Goal: Task Accomplishment & Management: Manage account settings

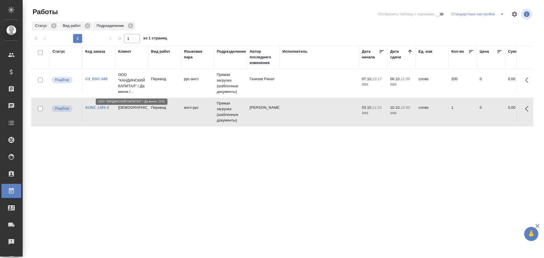
click at [135, 84] on p "ООО "КАНДИНСКИЙ КАПИТАЛ" / Да винчи /..." at bounding box center [131, 83] width 27 height 23
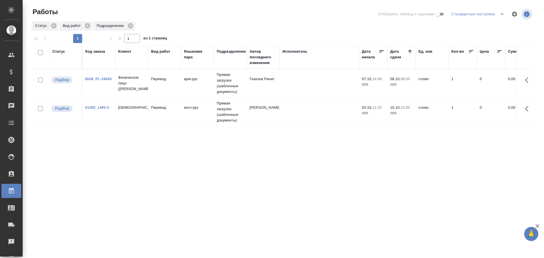
click at [172, 84] on td "Перевод" at bounding box center [164, 83] width 33 height 20
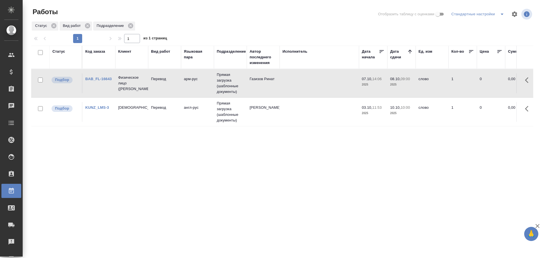
click at [172, 84] on td "Перевод" at bounding box center [164, 83] width 33 height 20
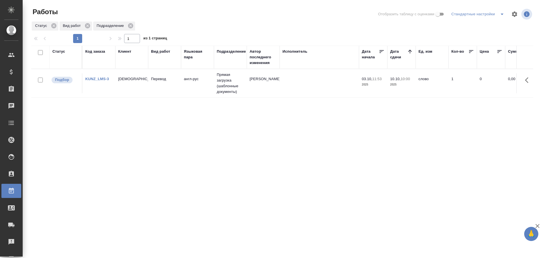
click at [92, 54] on div "Код заказа" at bounding box center [98, 57] width 27 height 17
click at [61, 53] on div "Статус" at bounding box center [58, 52] width 13 height 6
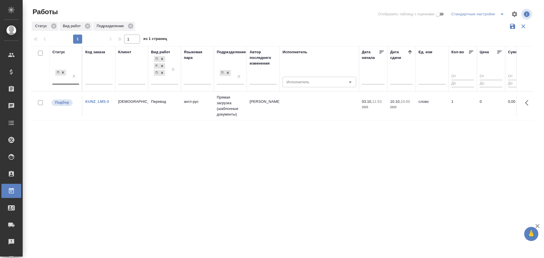
click at [60, 82] on div "Подбор" at bounding box center [60, 76] width 16 height 15
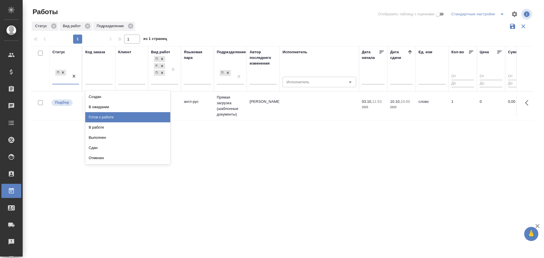
click at [87, 120] on div "Готов к работе" at bounding box center [127, 117] width 85 height 10
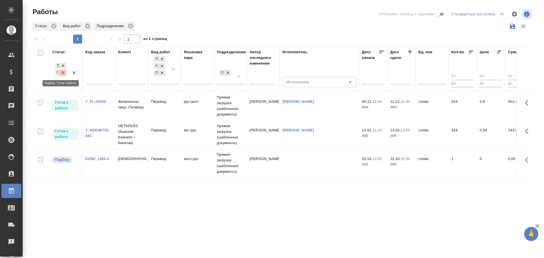
click at [65, 72] on div at bounding box center [63, 73] width 6 height 6
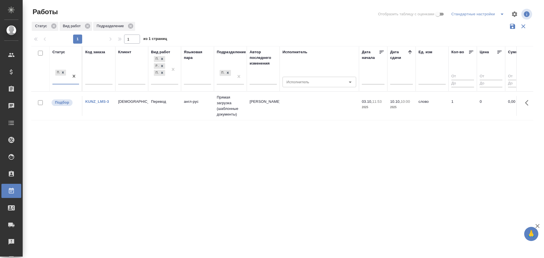
click at [63, 81] on div "Подбор" at bounding box center [60, 76] width 16 height 15
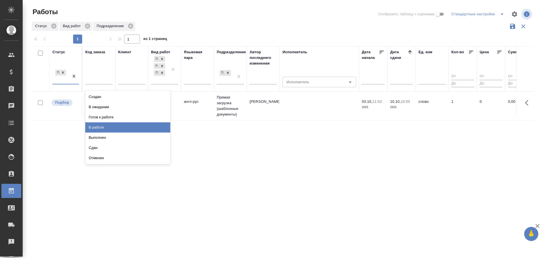
click at [87, 128] on div "В работе" at bounding box center [127, 127] width 85 height 10
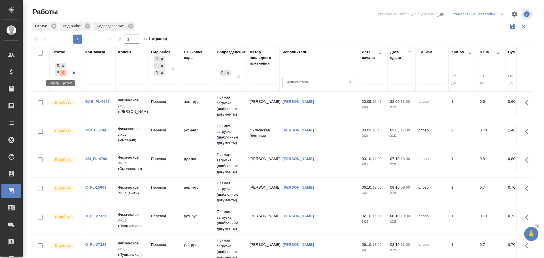
click at [62, 74] on icon at bounding box center [63, 72] width 4 height 4
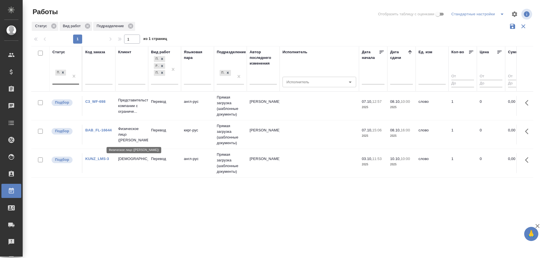
click at [121, 140] on p "Физическое лицо (Бабушкинская)" at bounding box center [131, 134] width 27 height 17
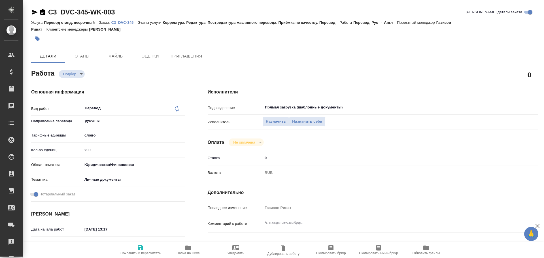
scroll to position [225, 0]
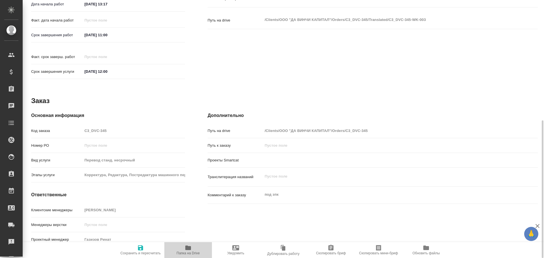
click at [179, 249] on span "Папка на Drive" at bounding box center [188, 249] width 41 height 11
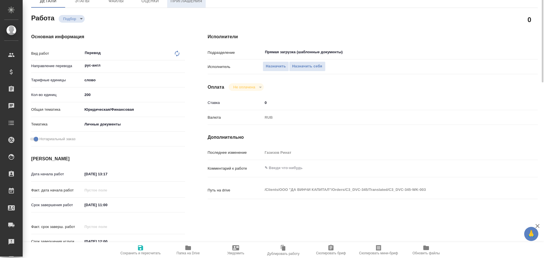
scroll to position [0, 0]
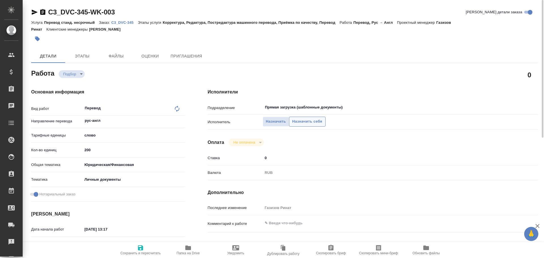
click at [309, 120] on span "Назначить себя" at bounding box center [307, 121] width 30 height 7
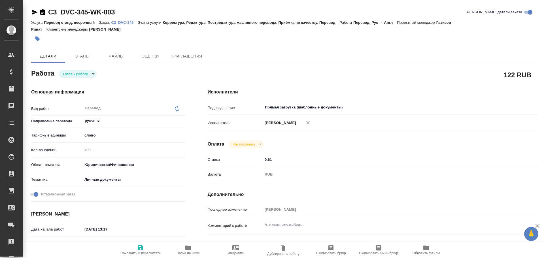
type textarea "x"
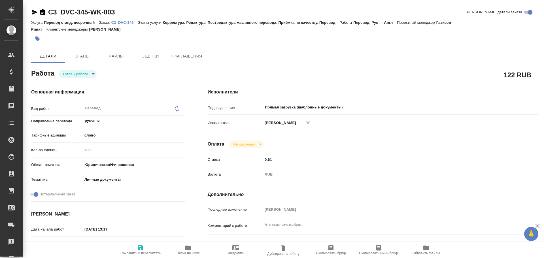
type textarea "x"
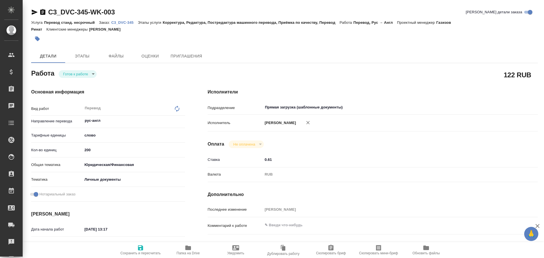
type textarea "x"
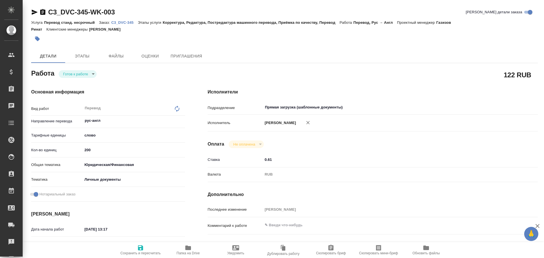
type textarea "x"
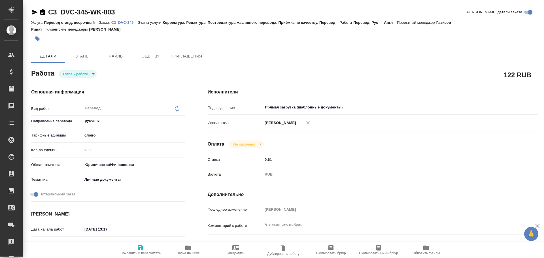
type textarea "x"
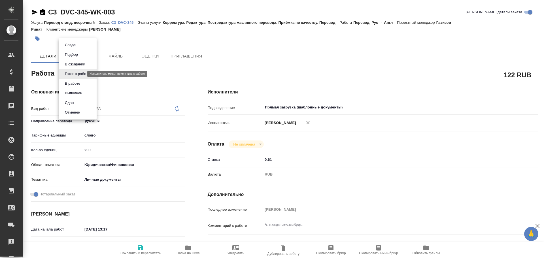
click at [75, 74] on body "🙏 .cls-1 fill:#fff; AWATERA Gusev Alexandr Клиенты Спецификации Заказы Чаты Tod…" at bounding box center [272, 129] width 544 height 258
click at [71, 84] on button "В работе" at bounding box center [72, 83] width 19 height 6
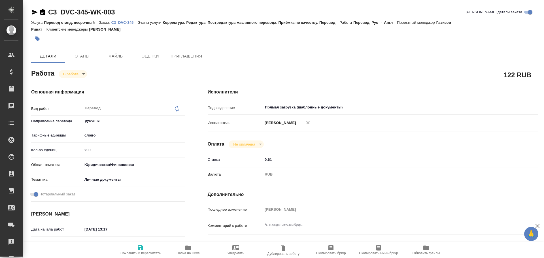
type textarea "x"
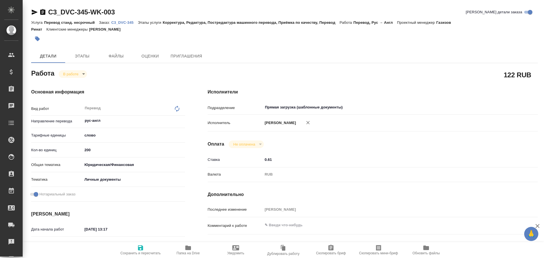
type textarea "x"
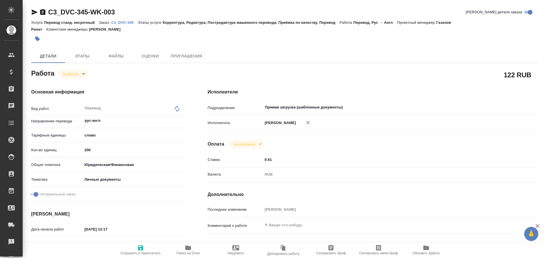
type textarea "x"
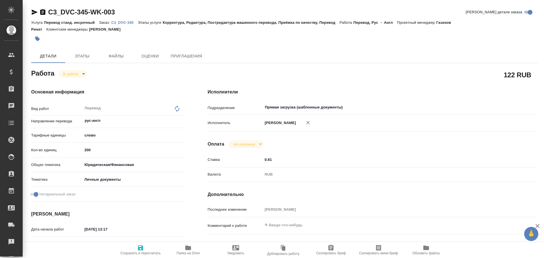
type textarea "x"
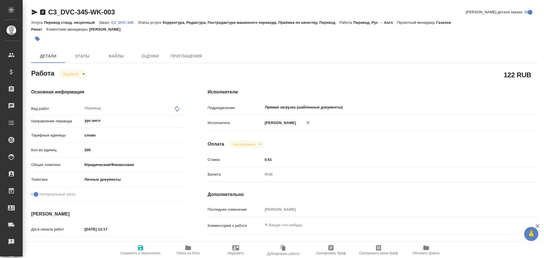
type textarea "x"
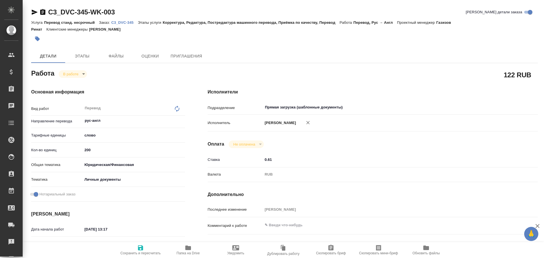
type textarea "x"
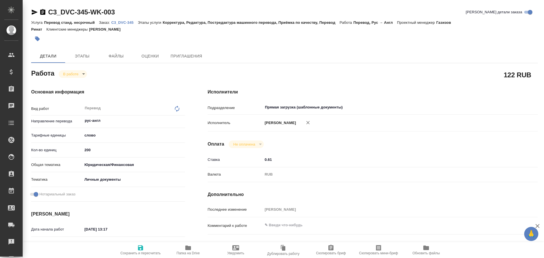
type textarea "x"
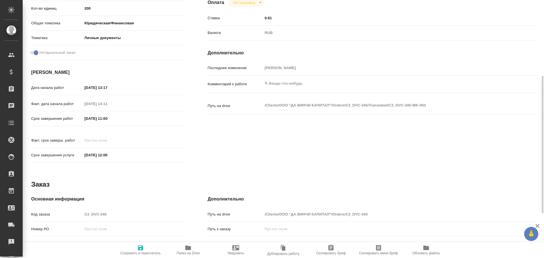
scroll to position [225, 0]
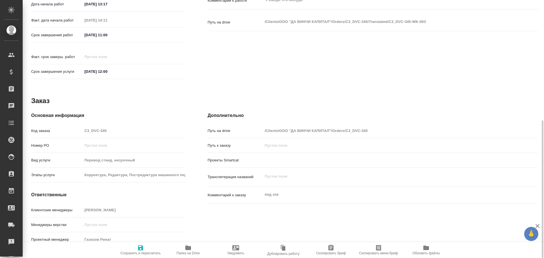
click at [194, 252] on span "Папка на Drive" at bounding box center [187, 253] width 23 height 4
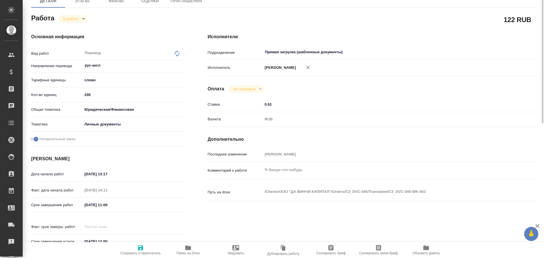
scroll to position [0, 0]
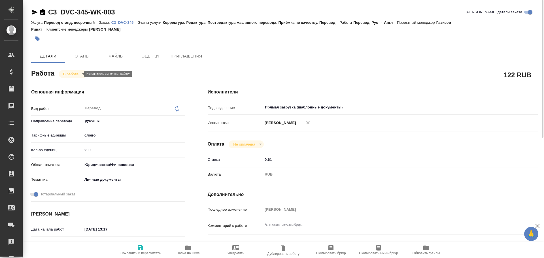
click at [67, 74] on body "🙏 .cls-1 fill:#fff; AWATERA Gusev Alexandr Клиенты Спецификации Заказы 0 Чаты T…" at bounding box center [272, 129] width 544 height 258
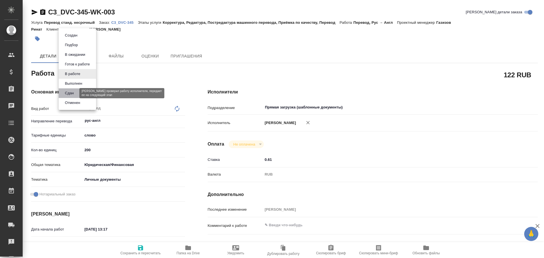
click at [72, 92] on button "Сдан" at bounding box center [69, 93] width 12 height 6
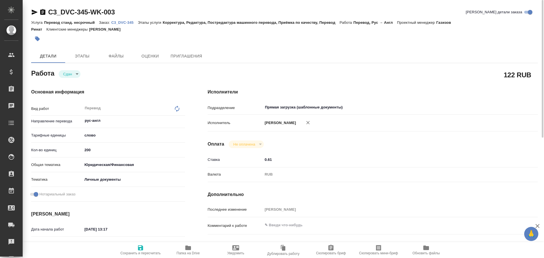
type textarea "x"
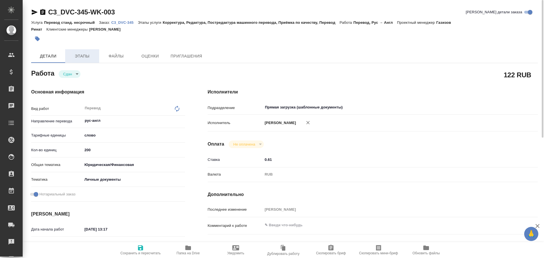
type textarea "x"
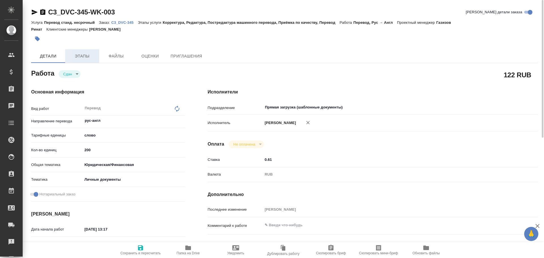
click at [77, 55] on span "Этапы" at bounding box center [82, 56] width 27 height 7
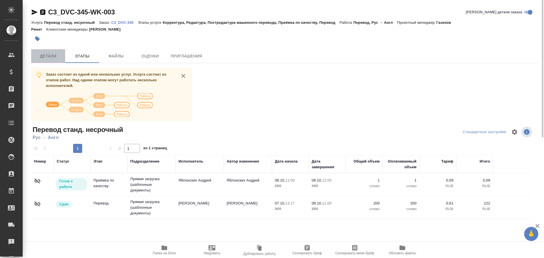
click at [37, 58] on span "Детали" at bounding box center [48, 56] width 27 height 7
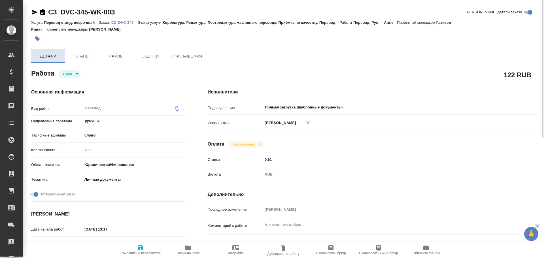
type textarea "x"
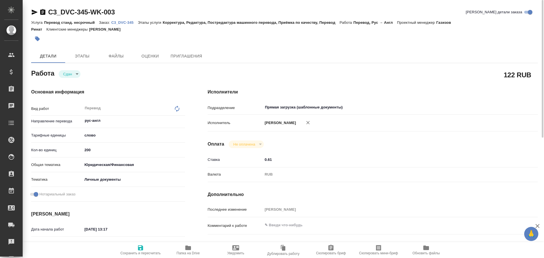
type textarea "x"
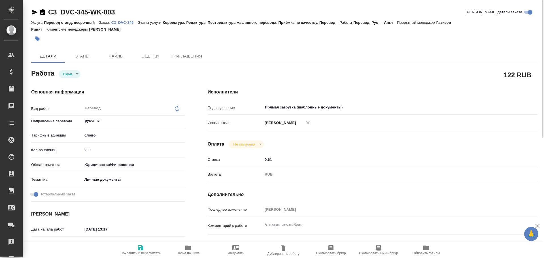
type textarea "x"
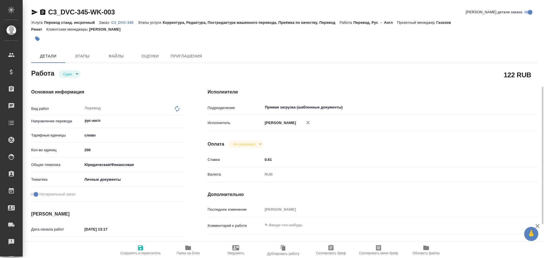
scroll to position [170, 0]
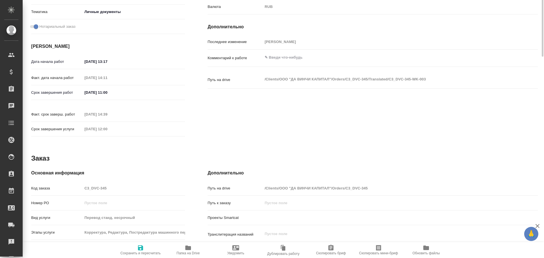
type textarea "x"
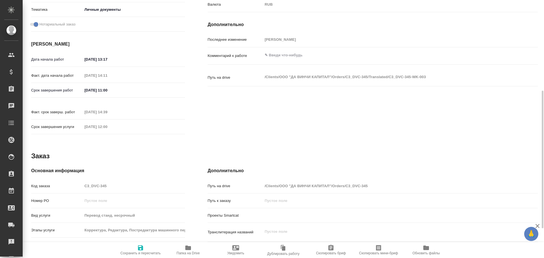
click at [73, 181] on div "Код заказа C3_DVC-345" at bounding box center [108, 186] width 154 height 10
type textarea "x"
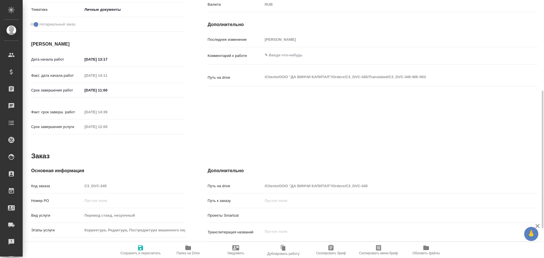
type textarea "x"
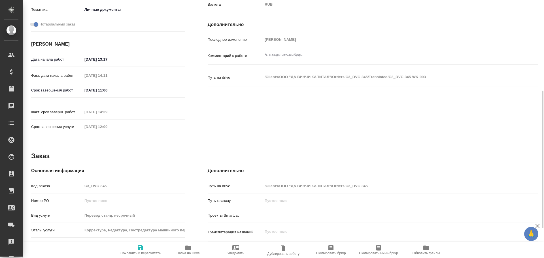
type textarea "x"
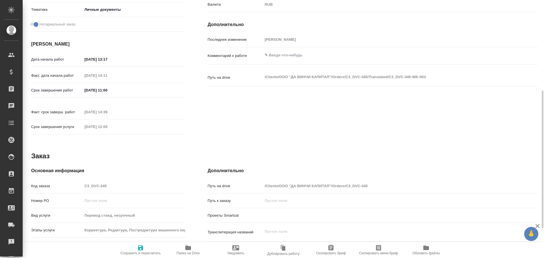
type textarea "x"
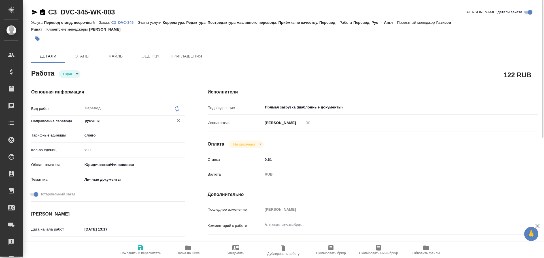
type textarea "x"
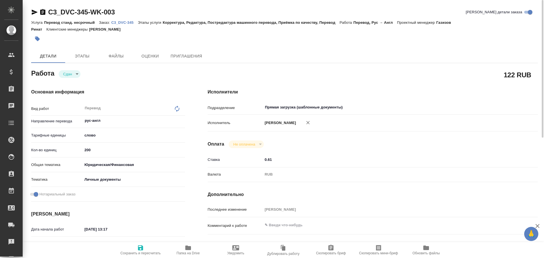
type textarea "x"
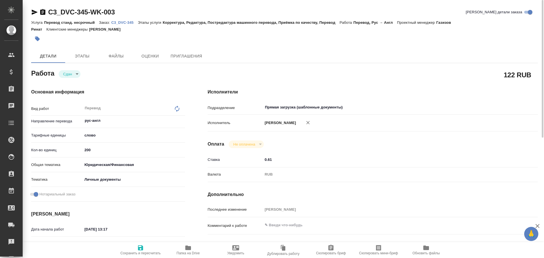
type textarea "x"
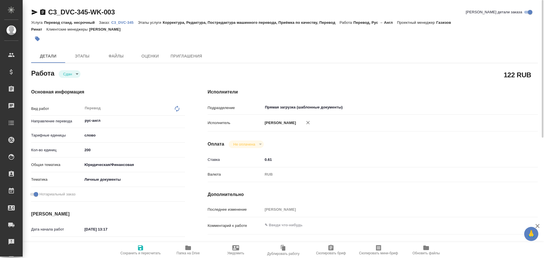
type textarea "x"
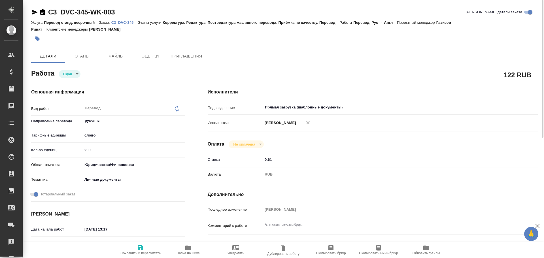
type textarea "x"
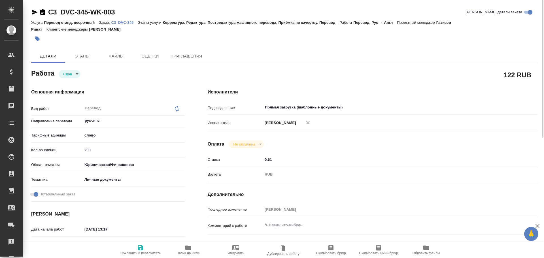
type textarea "x"
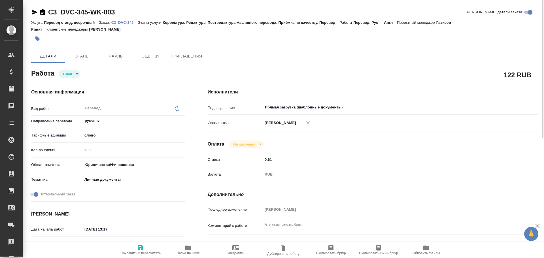
type textarea "x"
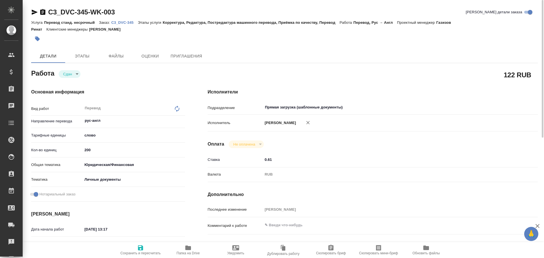
type textarea "x"
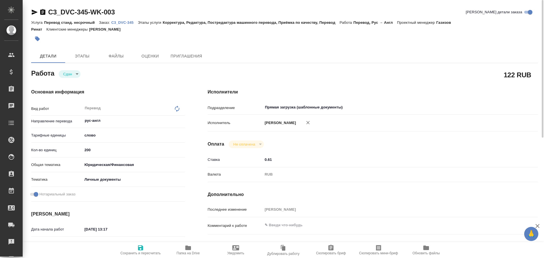
type textarea "x"
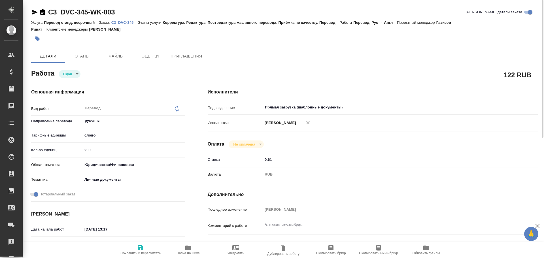
type textarea "x"
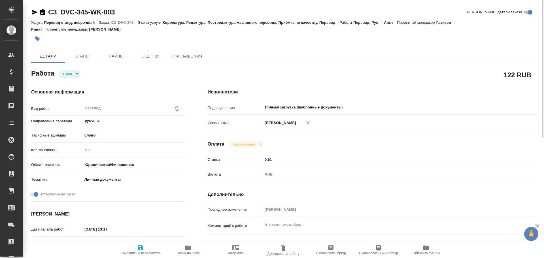
type textarea "x"
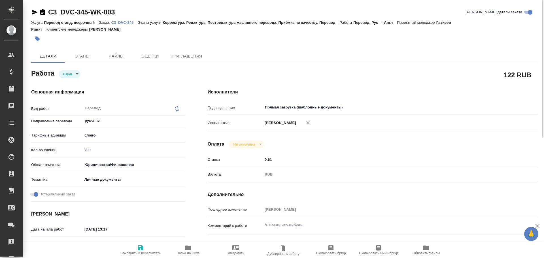
type textarea "x"
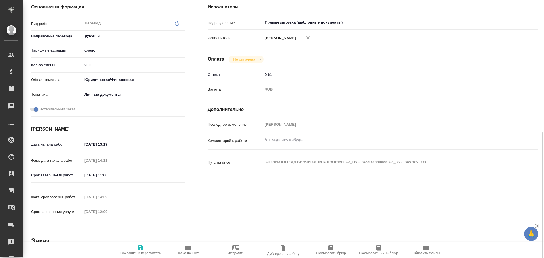
scroll to position [142, 0]
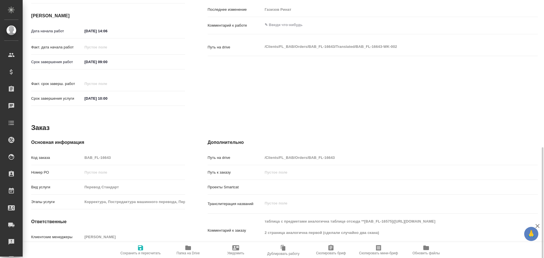
scroll to position [225, 0]
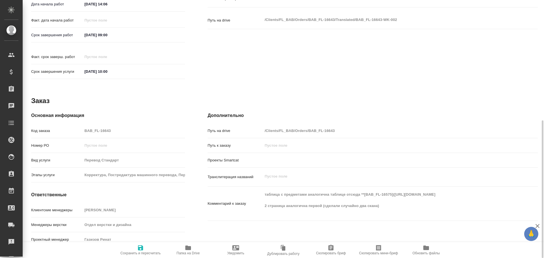
type textarea "x"
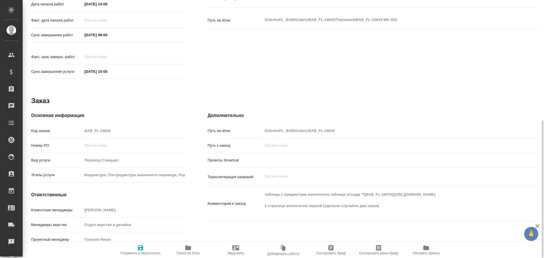
type textarea "x"
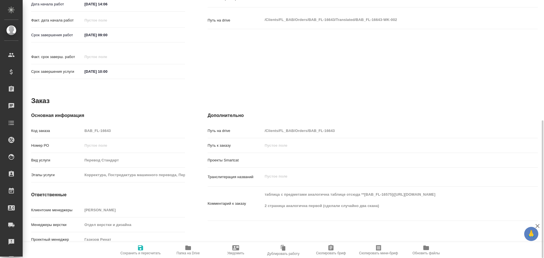
type textarea "x"
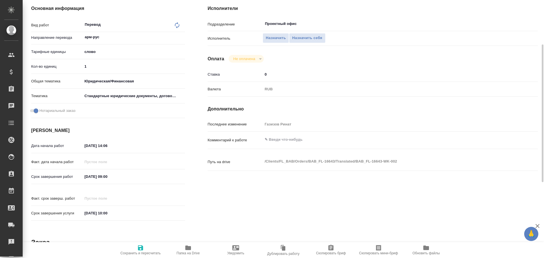
scroll to position [0, 0]
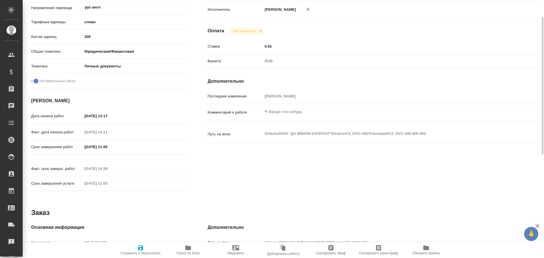
scroll to position [85, 0]
